Goal: Use online tool/utility: Utilize a website feature to perform a specific function

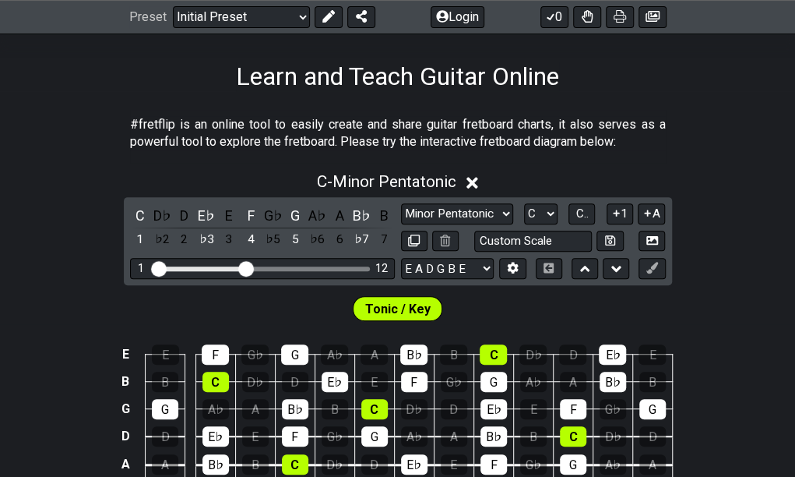
scroll to position [237, 0]
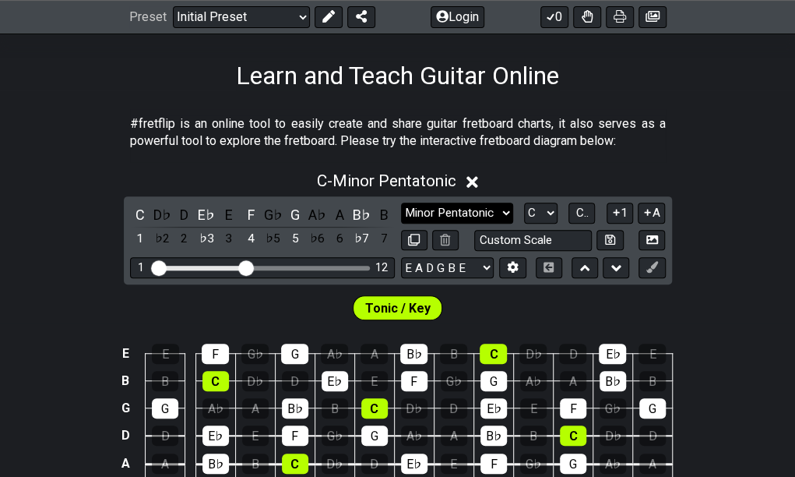
click at [503, 216] on select "Minor Pentatonic Click to edit Minor Pentatonic Major Pentatonic Minor Blues Ma…" at bounding box center [457, 213] width 112 height 21
click at [401, 203] on select "Minor Pentatonic Click to edit Minor Pentatonic Major Pentatonic Minor Blues Ma…" at bounding box center [457, 213] width 112 height 21
click at [184, 218] on div "D" at bounding box center [184, 214] width 20 height 21
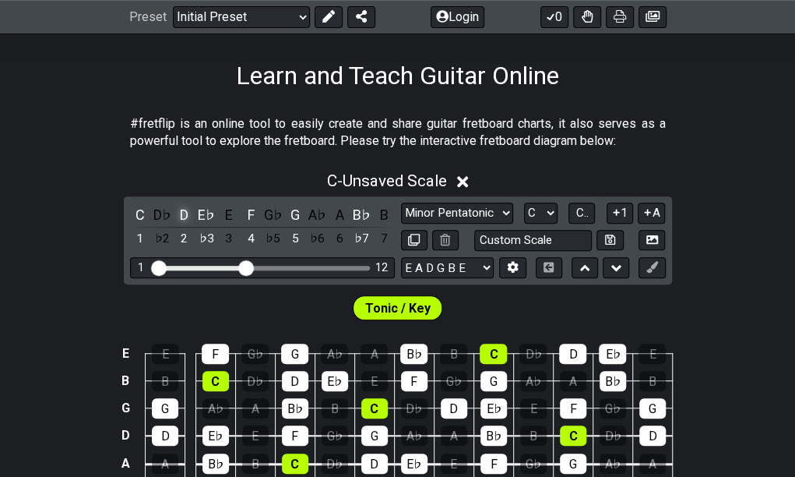
click at [184, 218] on div "D" at bounding box center [184, 214] width 20 height 21
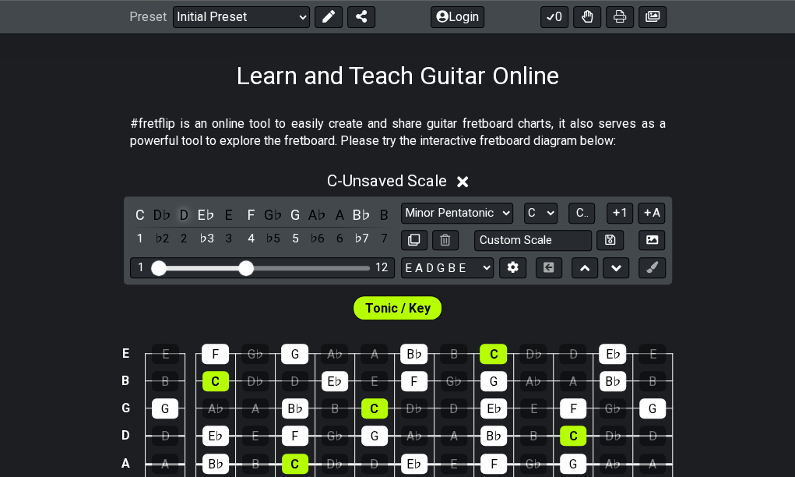
click at [184, 218] on div "D" at bounding box center [184, 214] width 20 height 21
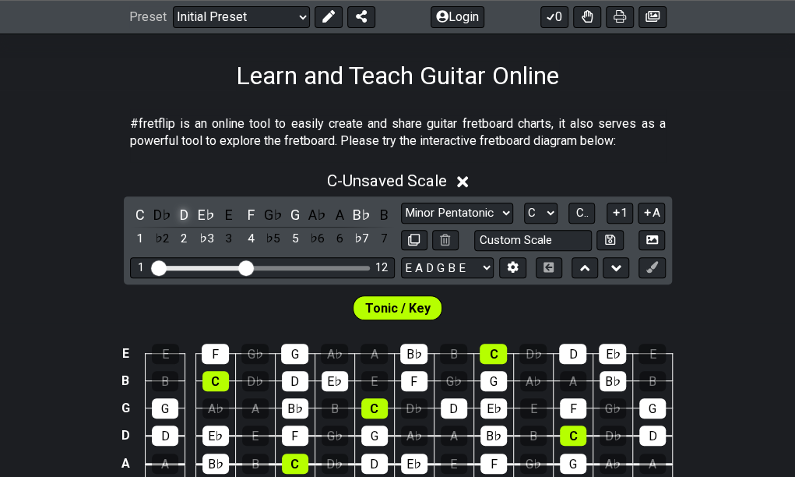
click at [184, 218] on div "D" at bounding box center [184, 214] width 20 height 21
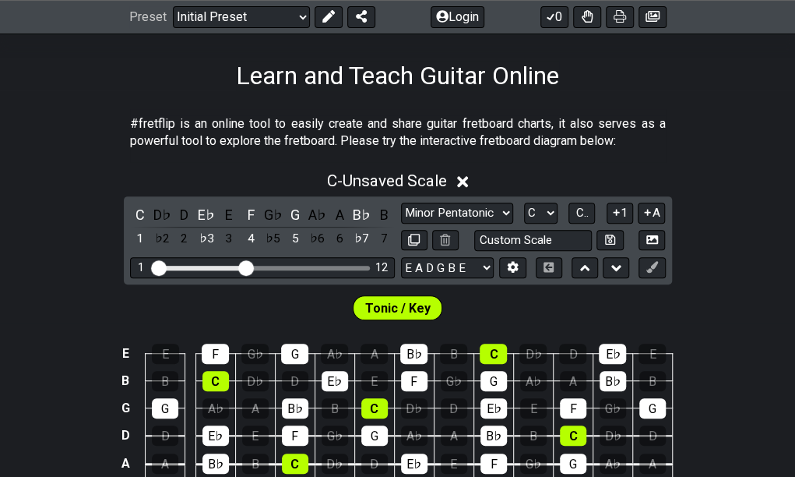
click at [408, 305] on span "Tonic / Key" at bounding box center [397, 308] width 65 height 23
click at [544, 216] on select "A♭ A A♯ B♭ B C C♯ D♭ D D♯ E♭ E F F♯ G♭ G G♯" at bounding box center [540, 213] width 33 height 21
select select "Db"
click at [524, 203] on select "A♭ A A♯ B♭ B C C♯ D♭ D D♯ E♭ E F F♯ G♭ G G♯" at bounding box center [540, 213] width 33 height 21
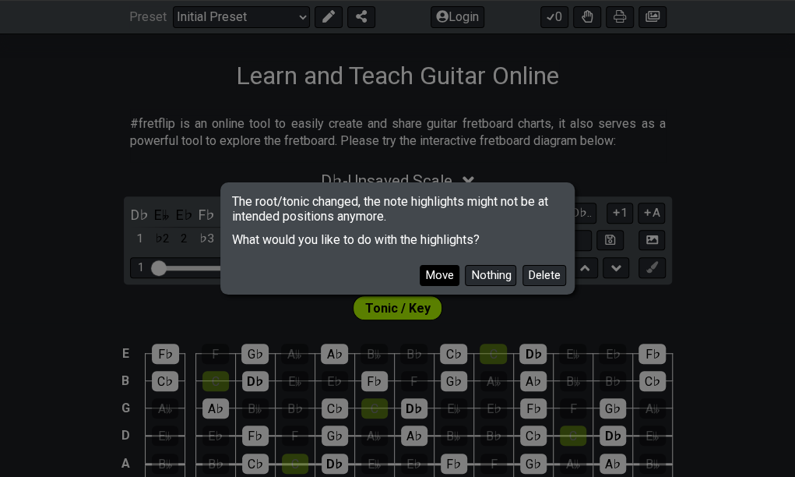
click at [432, 274] on button "Move" at bounding box center [440, 275] width 40 height 21
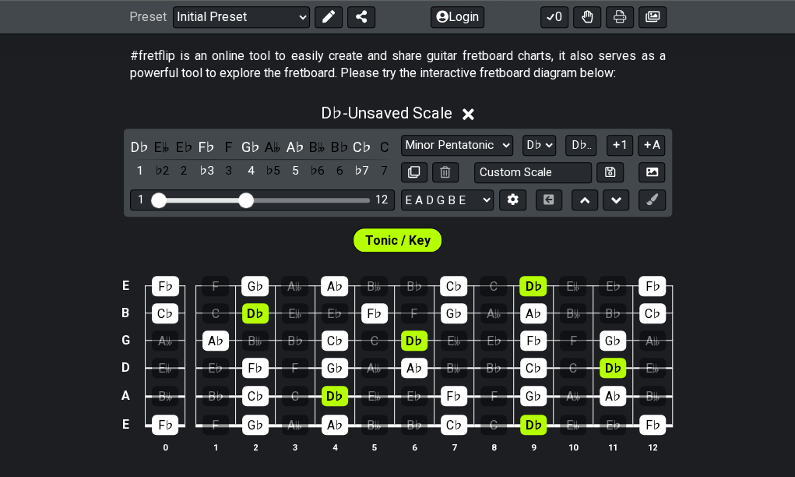
scroll to position [306, 0]
